Goal: Task Accomplishment & Management: Manage account settings

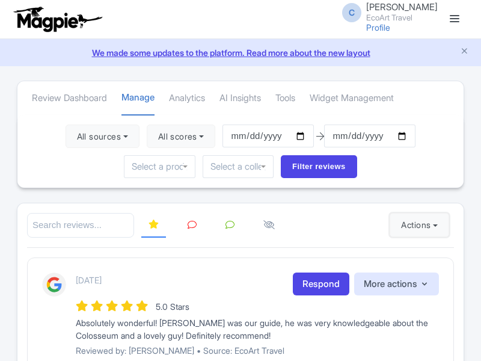
click at [416, 225] on button "Actions" at bounding box center [418, 225] width 59 height 24
click at [0, 0] on link "Import new reviews" at bounding box center [0, 0] width 0 height 0
